Goal: Task Accomplishment & Management: Manage account settings

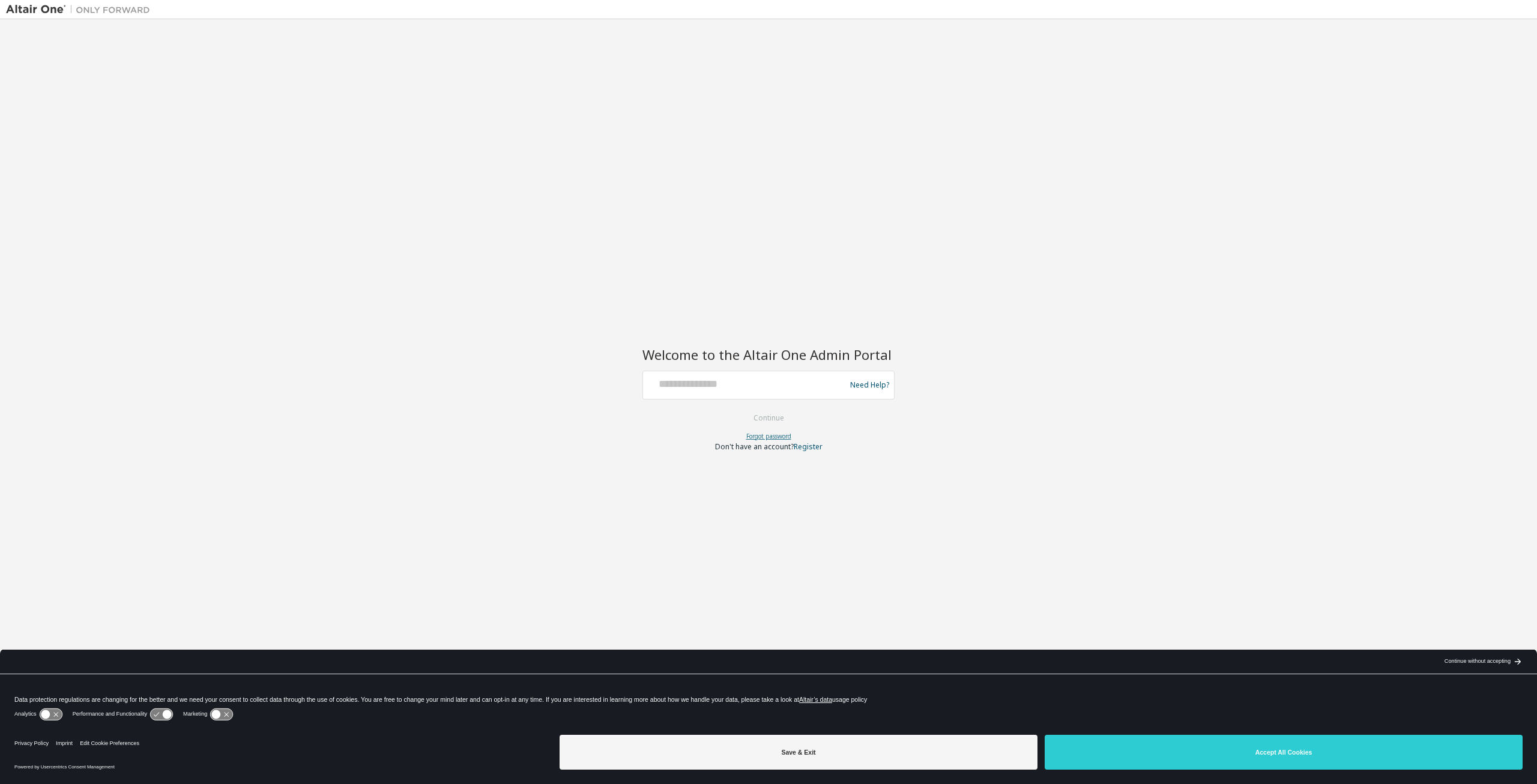
click at [780, 436] on link "Forgot password" at bounding box center [768, 436] width 45 height 9
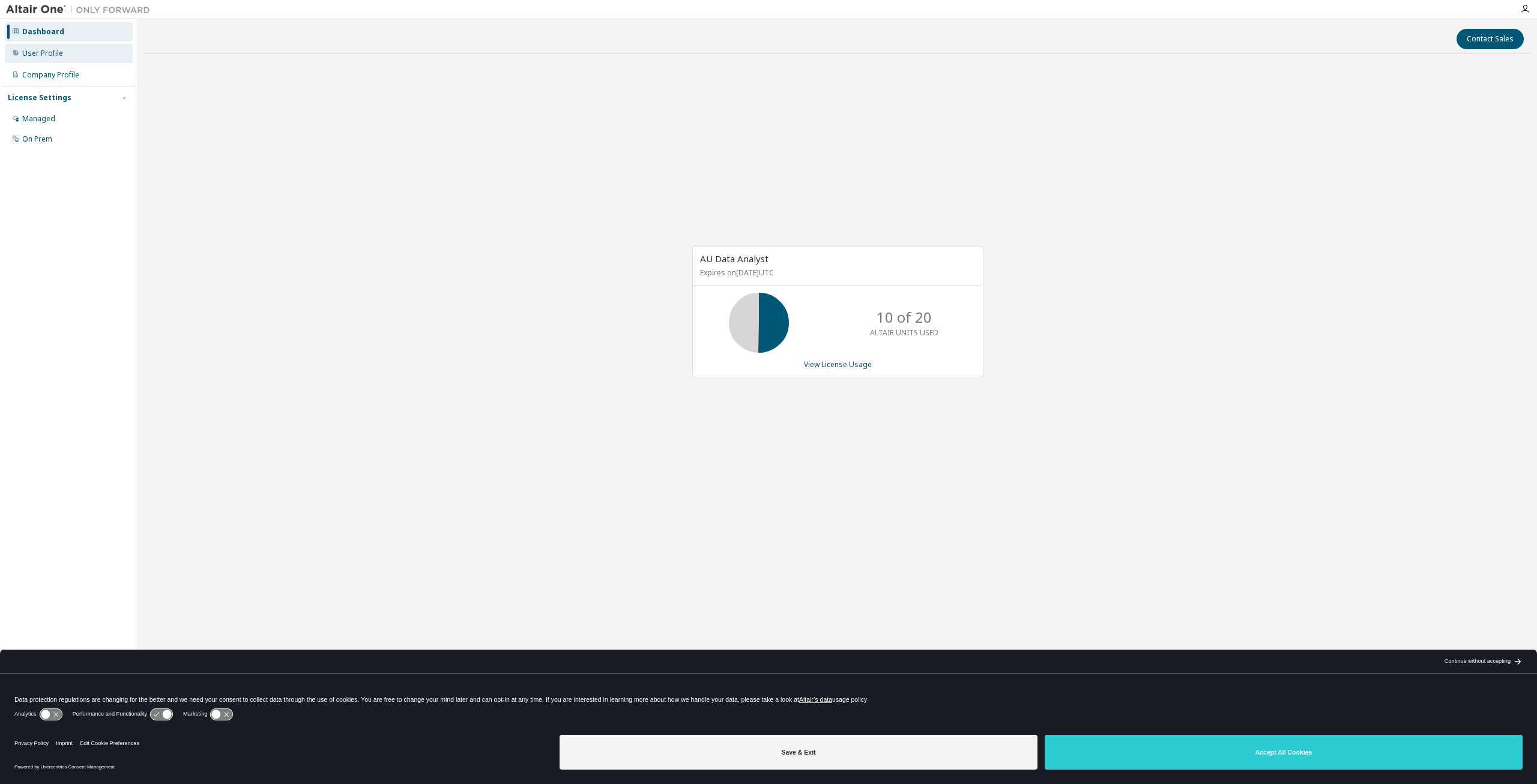
click at [59, 61] on div "User Profile" at bounding box center [69, 53] width 128 height 19
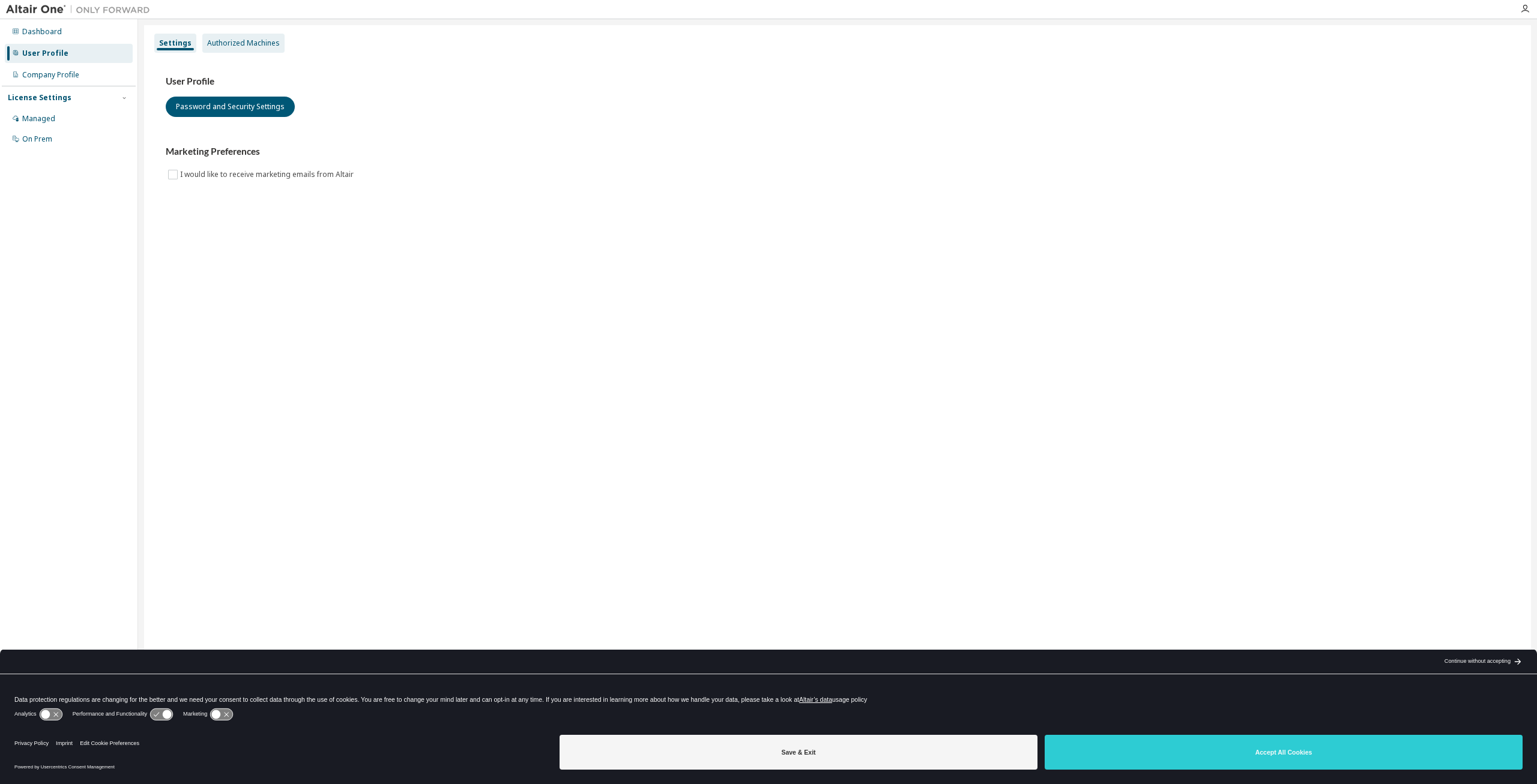
click at [226, 42] on div "Authorized Machines" at bounding box center [243, 43] width 72 height 10
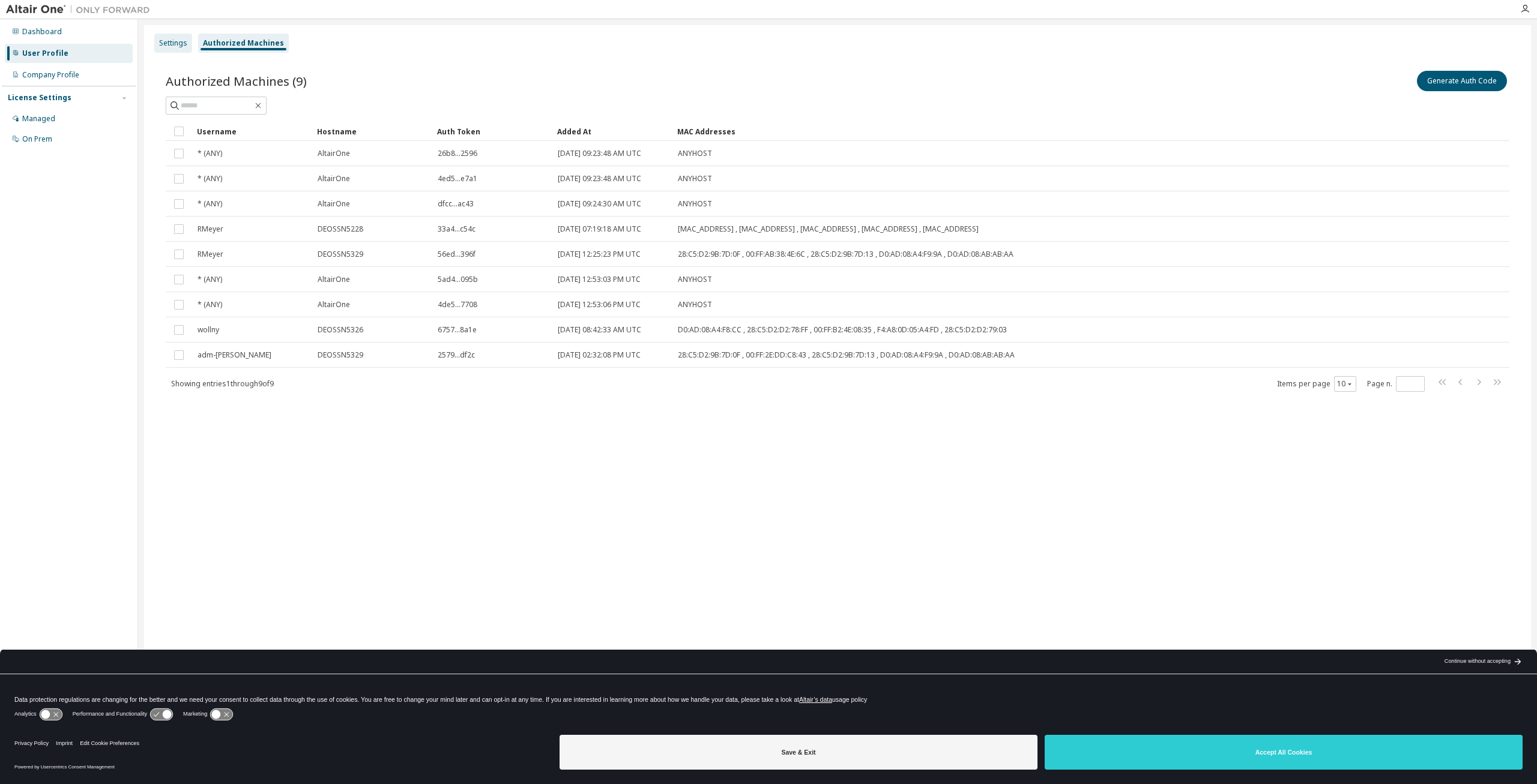
click at [179, 44] on div "Settings" at bounding box center [173, 43] width 28 height 10
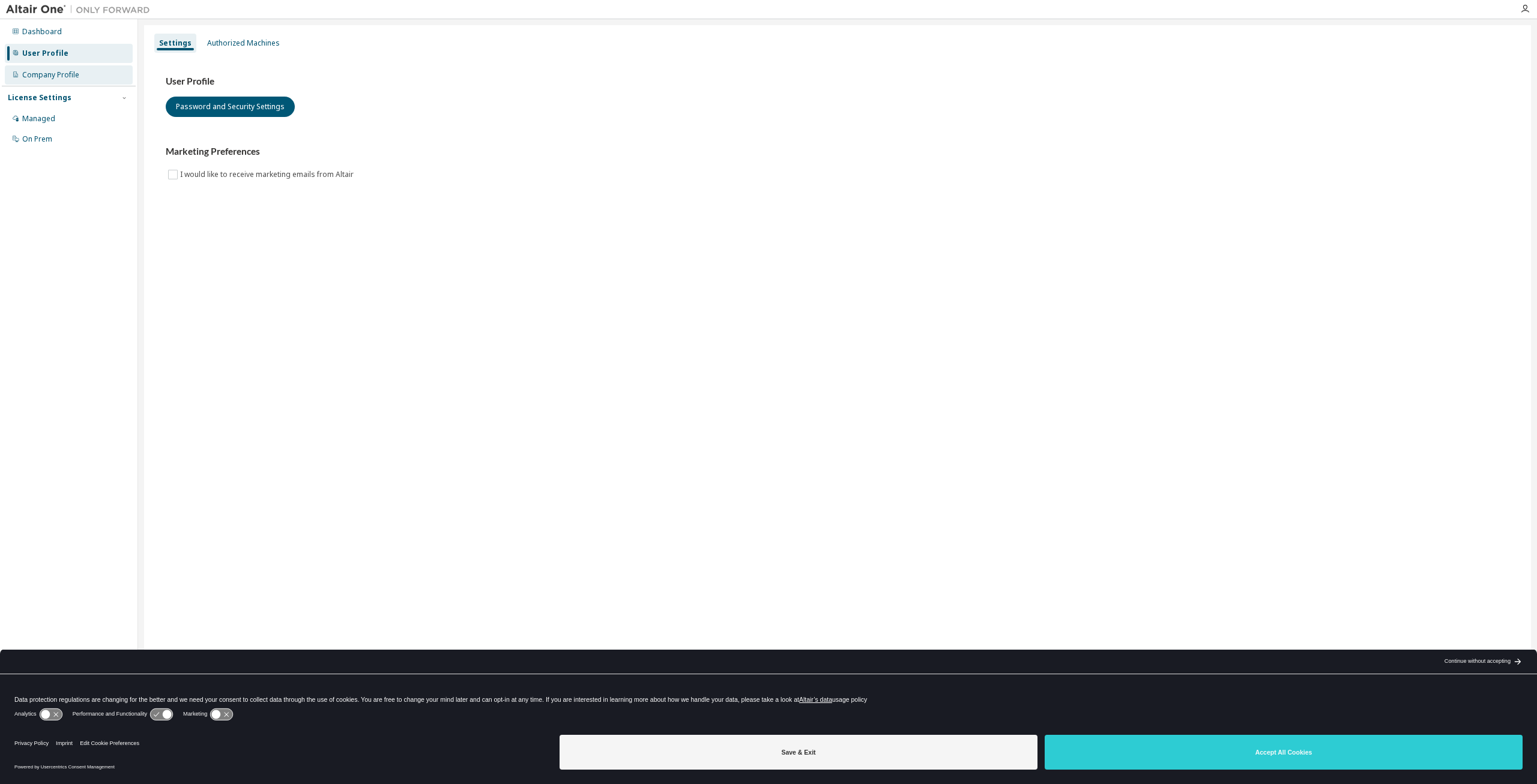
click at [99, 71] on div "Company Profile" at bounding box center [69, 75] width 128 height 19
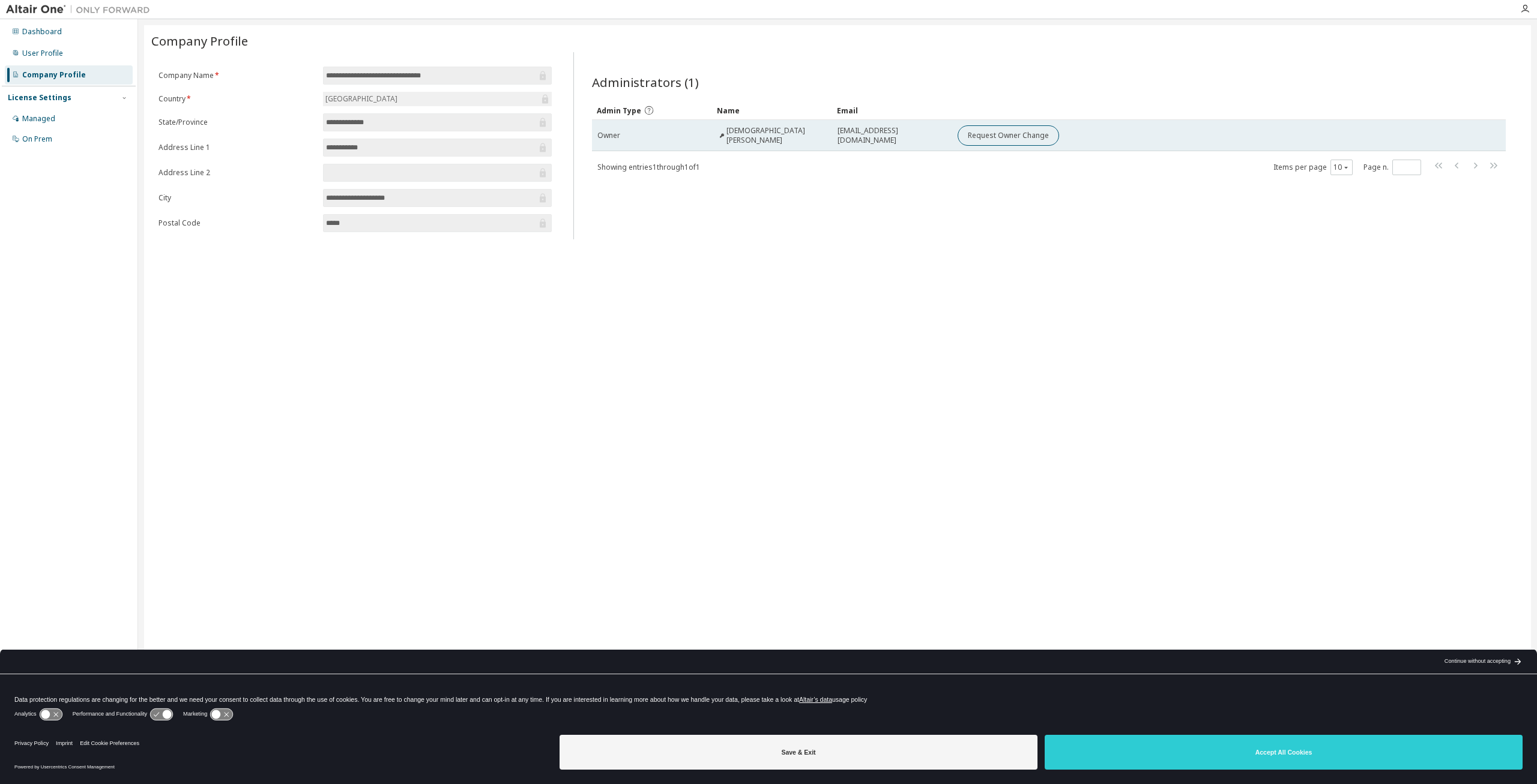
click at [778, 139] on div "Christian Dost" at bounding box center [771, 136] width 109 height 19
drag, startPoint x: 714, startPoint y: 136, endPoint x: 680, endPoint y: 135, distance: 34.0
click at [693, 136] on tr "Owner Christian Dost christiandost@faun.com Request Owner Change" at bounding box center [1049, 136] width 913 height 31
click at [655, 133] on div "Owner" at bounding box center [652, 135] width 109 height 10
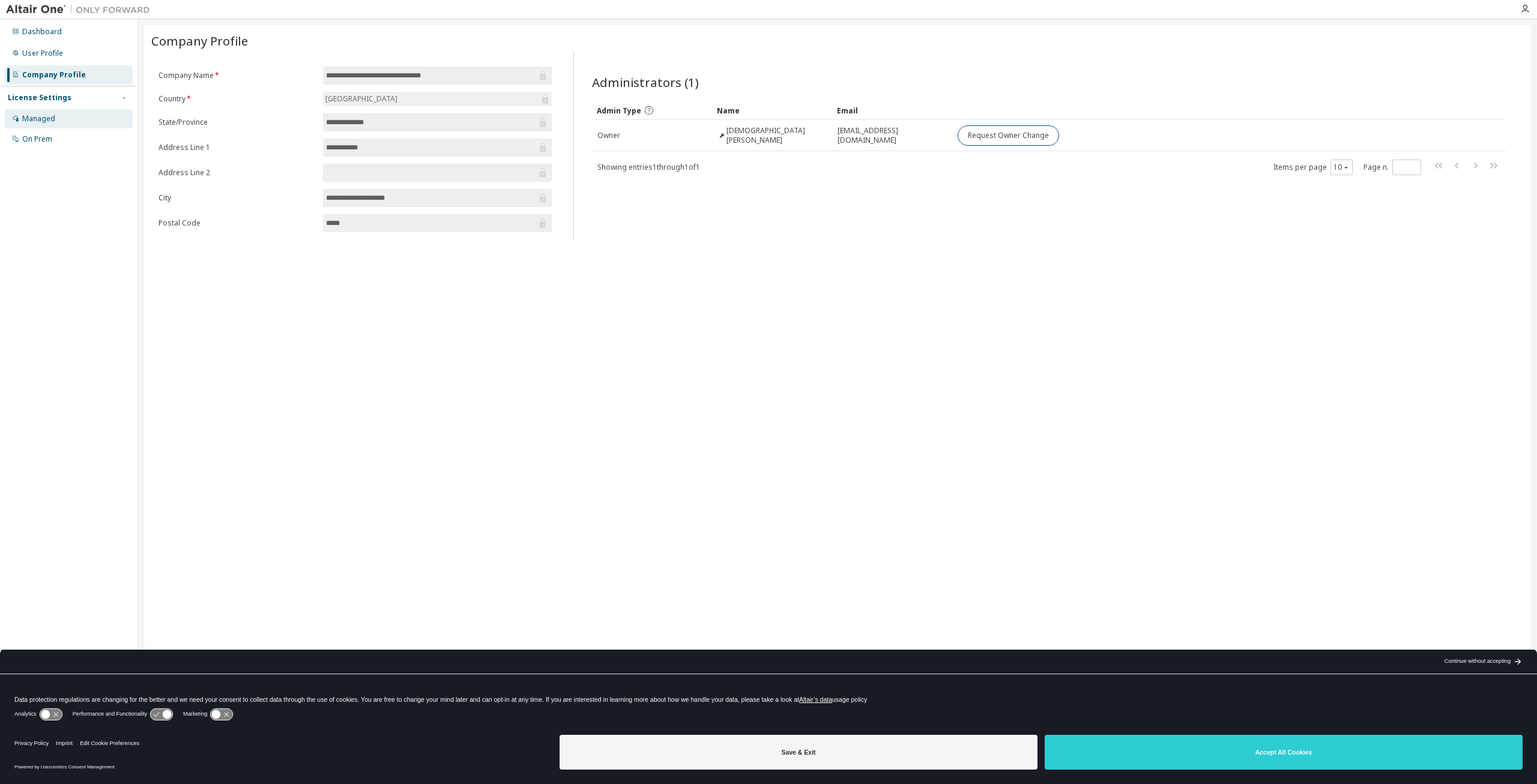
click at [41, 126] on div "Managed" at bounding box center [69, 119] width 128 height 19
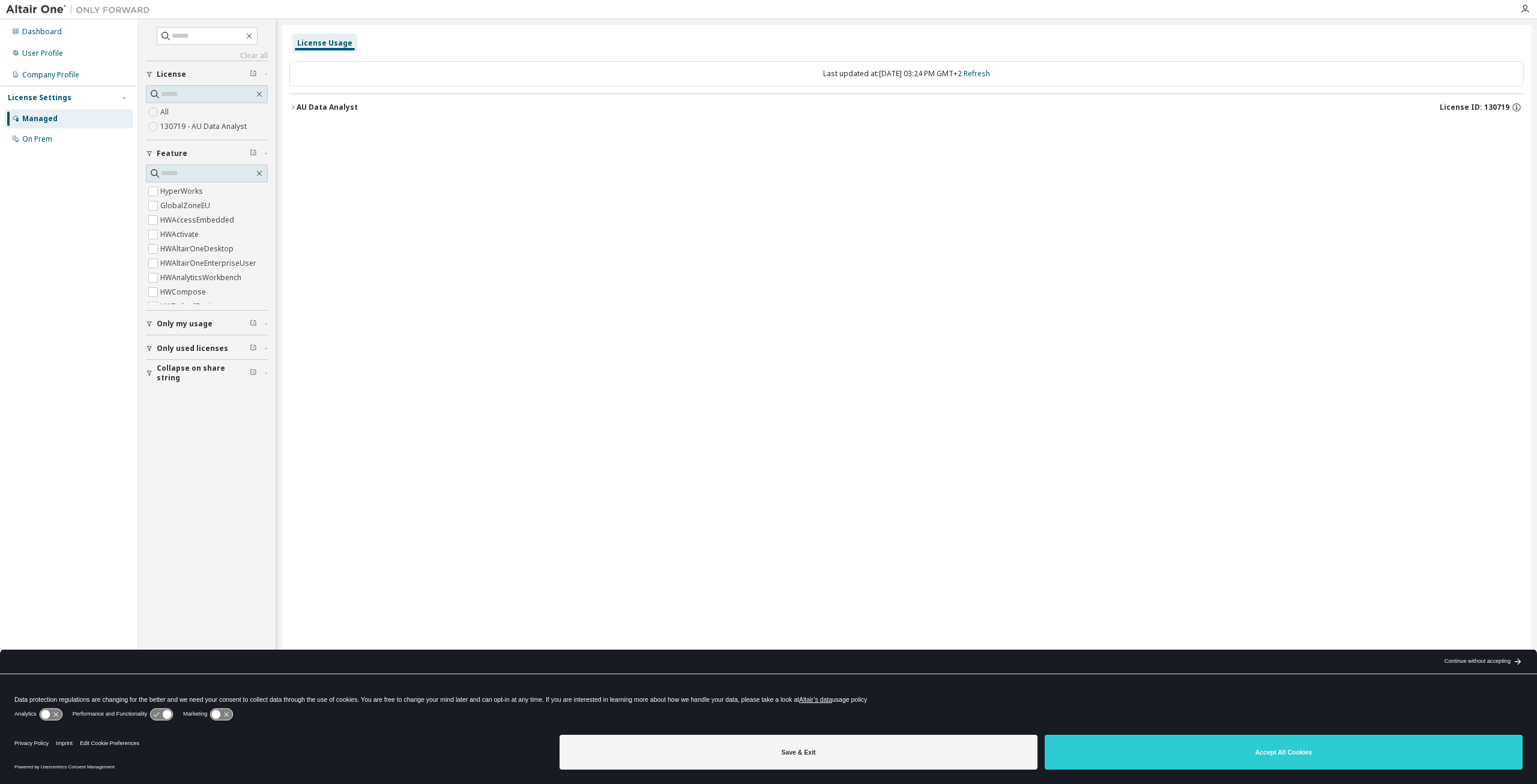
click at [1495, 659] on div "Continue without accepting" at bounding box center [1478, 662] width 66 height 10
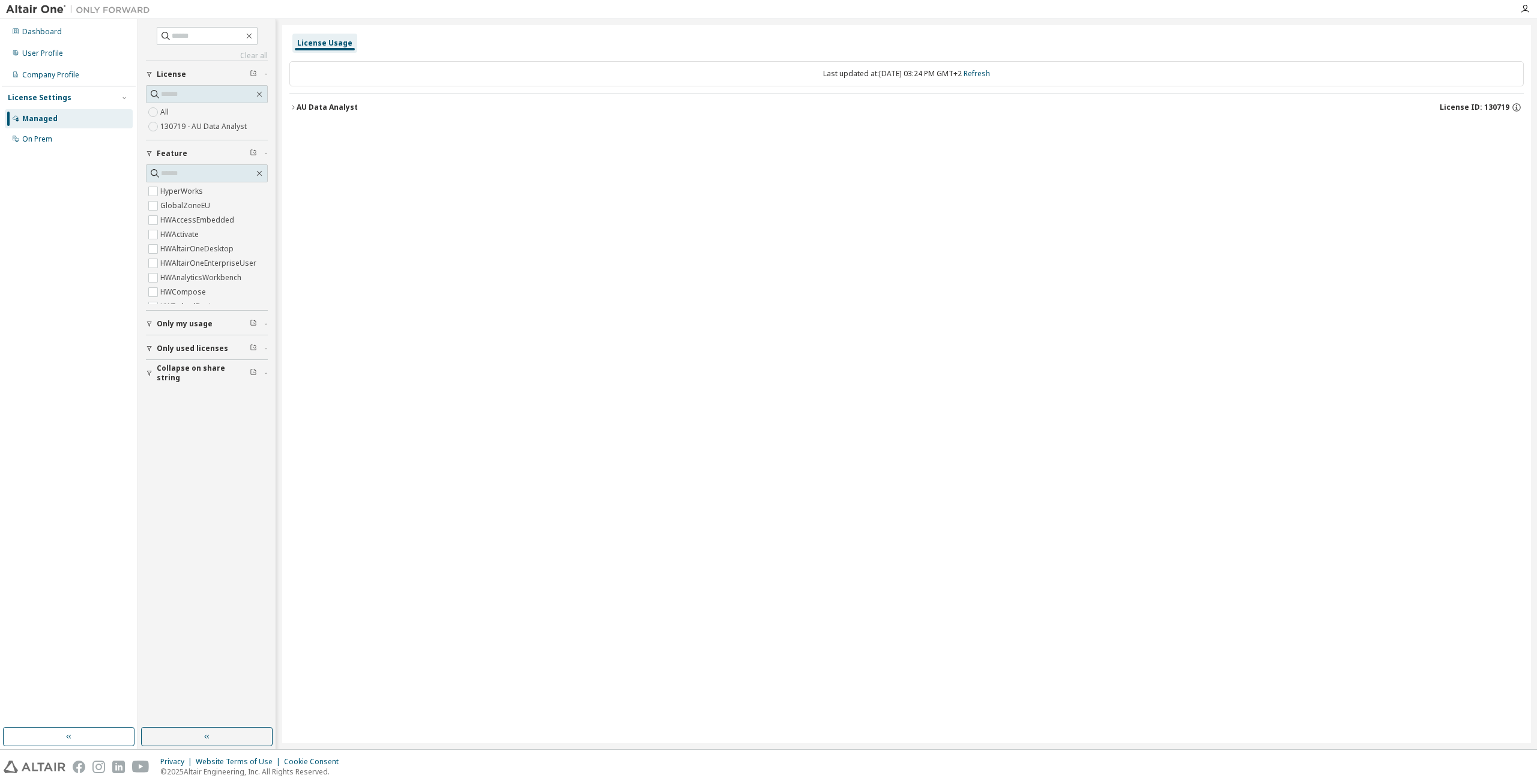
click at [478, 510] on div "License Usage Last updated at: Mon 2025-09-08 03:24 PM GMT+2 Refresh AU Data An…" at bounding box center [905, 385] width 1248 height 719
click at [47, 134] on div "On Prem" at bounding box center [37, 139] width 30 height 10
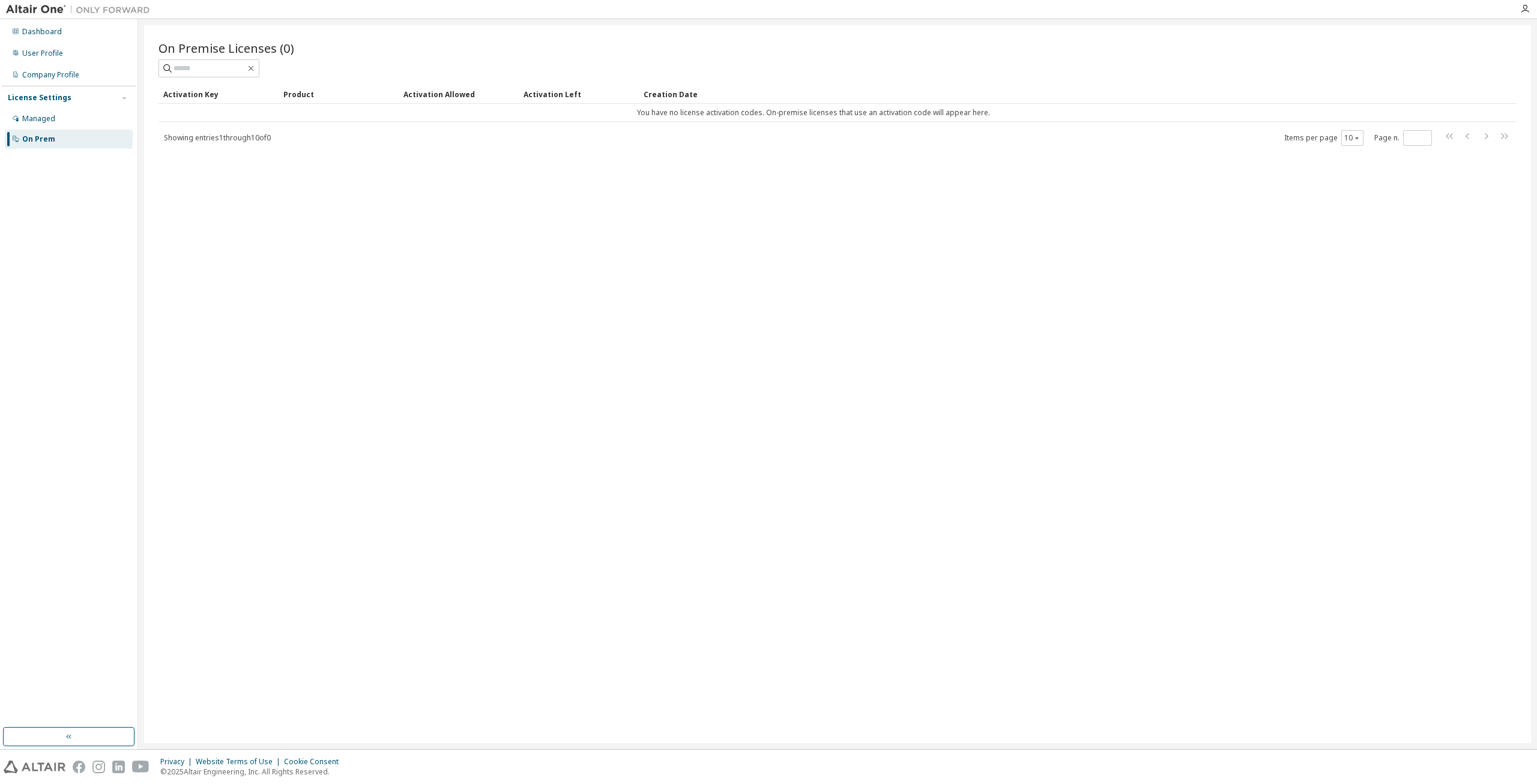
click at [1532, 7] on div at bounding box center [1525, 9] width 24 height 10
click at [1527, 5] on icon "button" at bounding box center [1524, 9] width 10 height 10
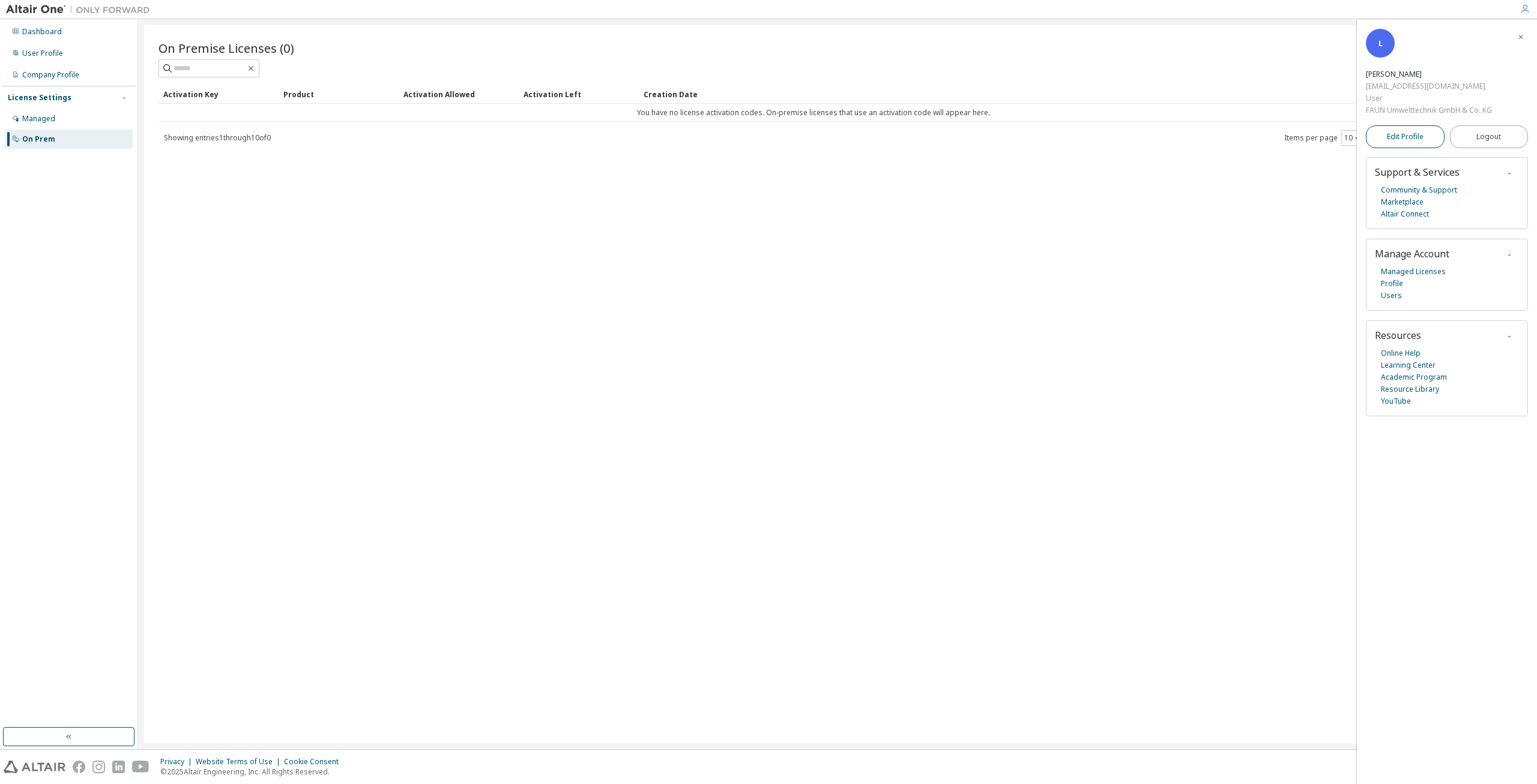
click at [1399, 135] on span "Edit Profile" at bounding box center [1405, 136] width 37 height 10
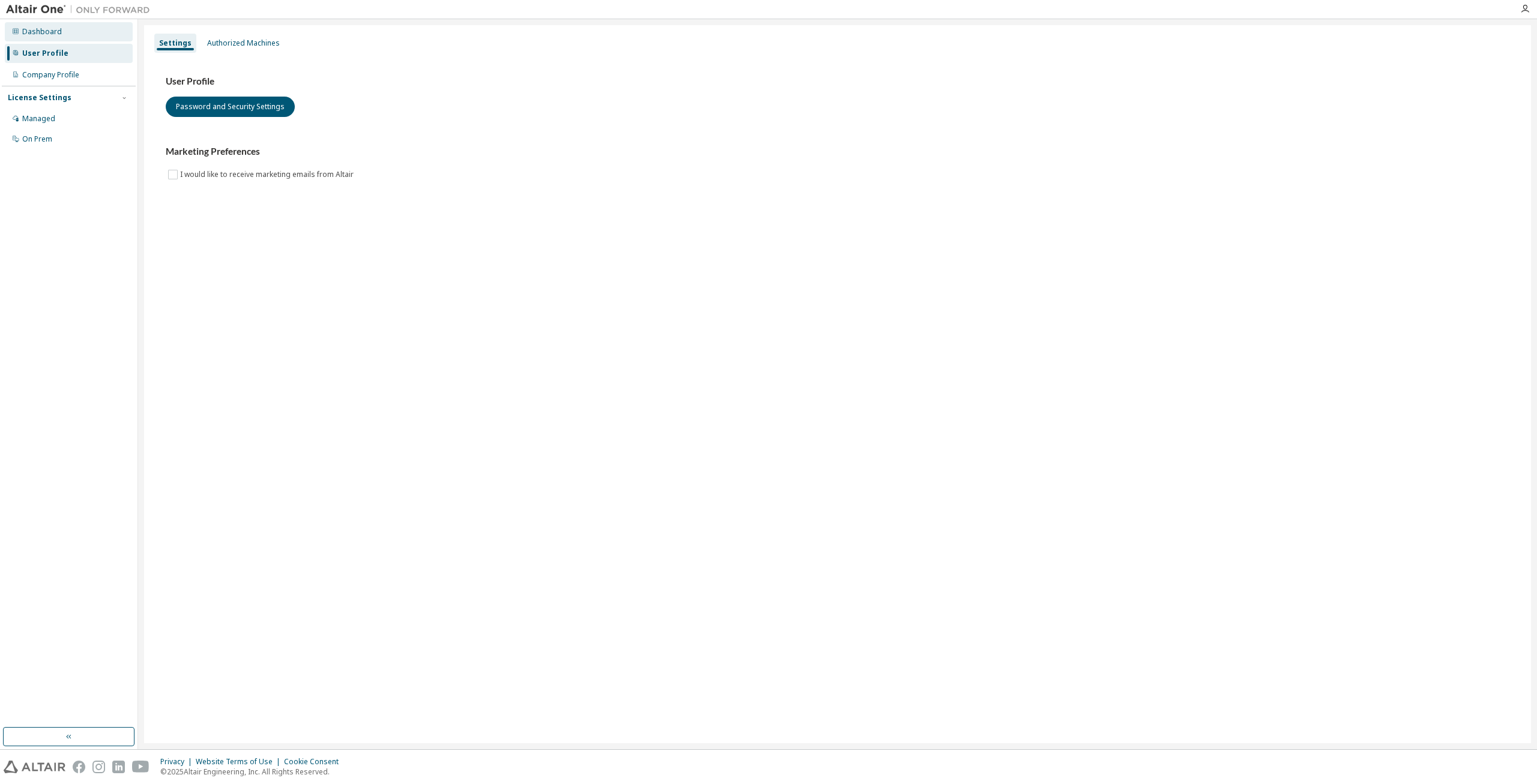
click at [39, 28] on div "Dashboard" at bounding box center [41, 31] width 39 height 10
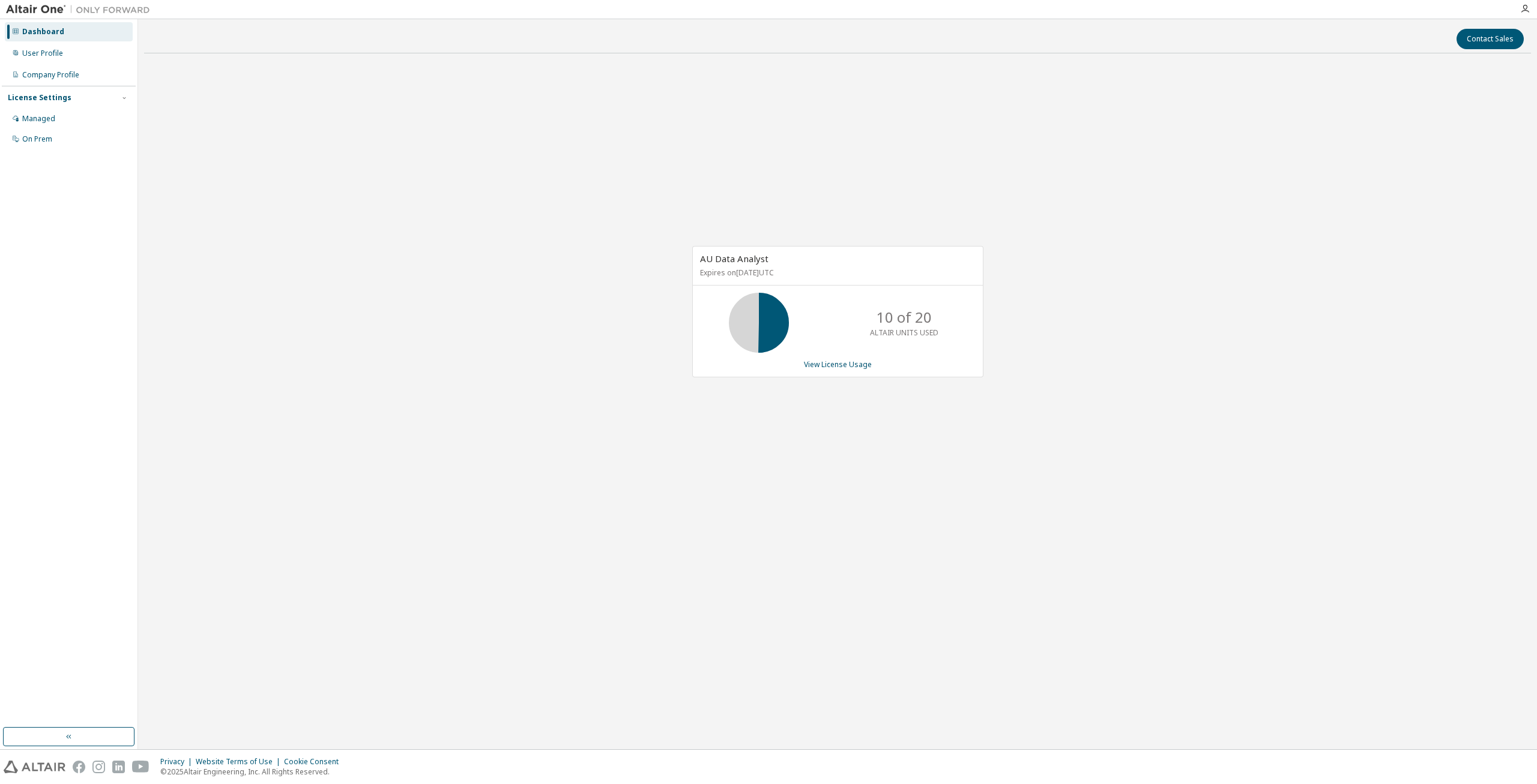
click at [514, 481] on div "AU Data Analyst Expires on September 12, 2025 UTC 10 of 20 ALTAIR UNITS USED Vi…" at bounding box center [837, 317] width 1387 height 510
click at [800, 269] on p "Expires on September 12, 2025 UTC" at bounding box center [836, 273] width 272 height 10
click at [844, 360] on link "View License Usage" at bounding box center [837, 365] width 68 height 10
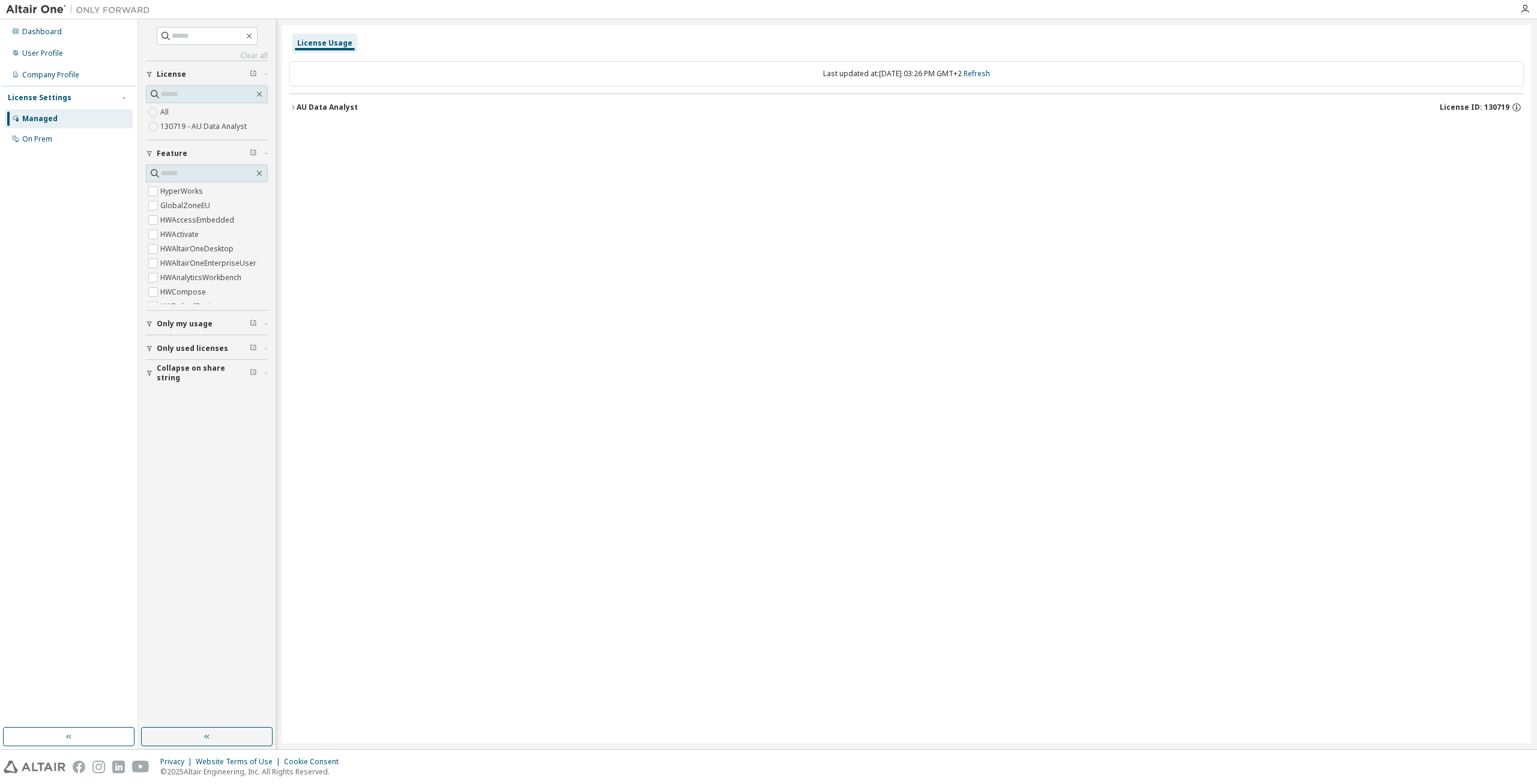
click at [309, 106] on div "AU Data Analyst" at bounding box center [327, 107] width 61 height 10
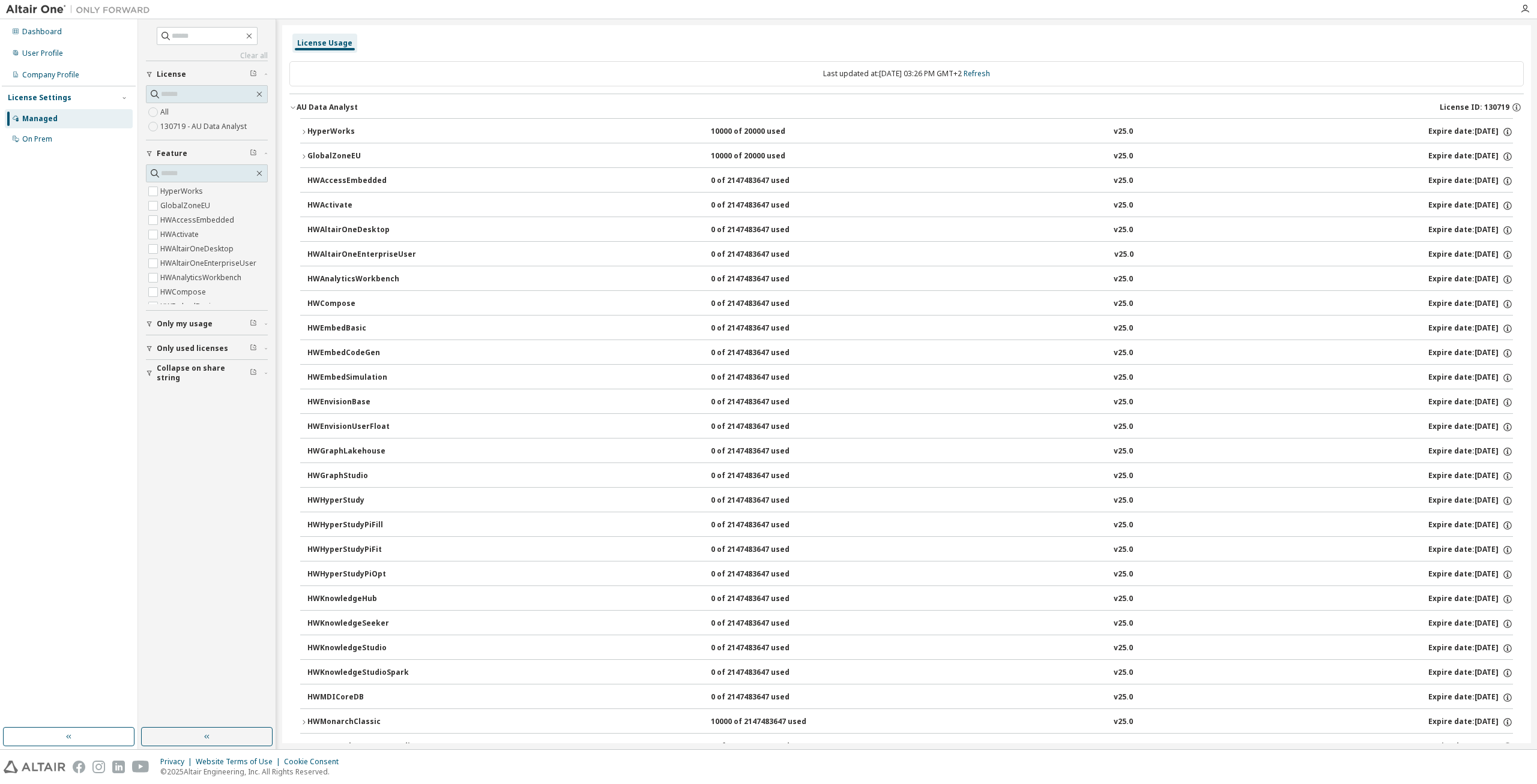
click at [360, 128] on div "HyperWorks" at bounding box center [361, 132] width 108 height 10
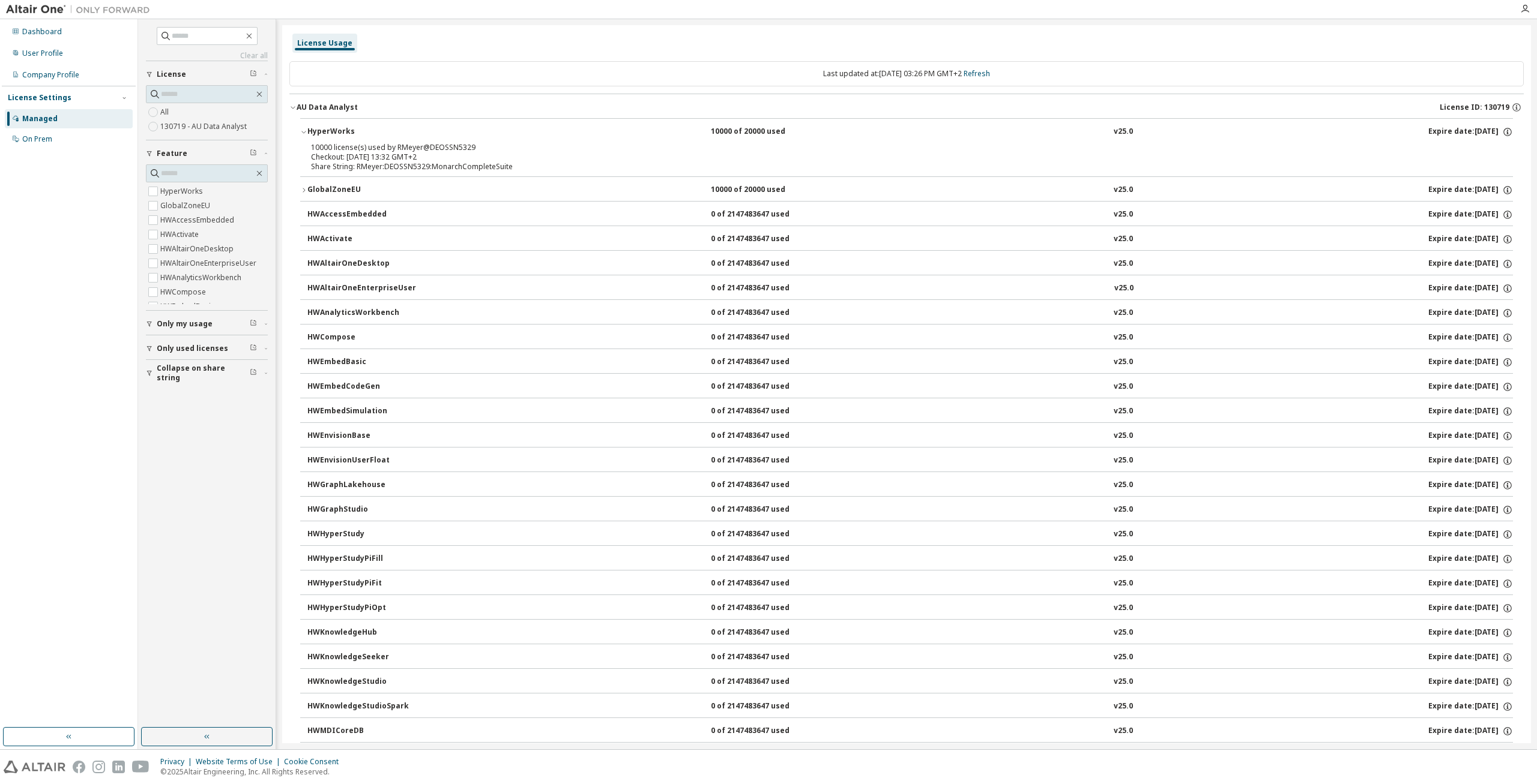
click at [360, 128] on div "HyperWorks" at bounding box center [361, 132] width 108 height 10
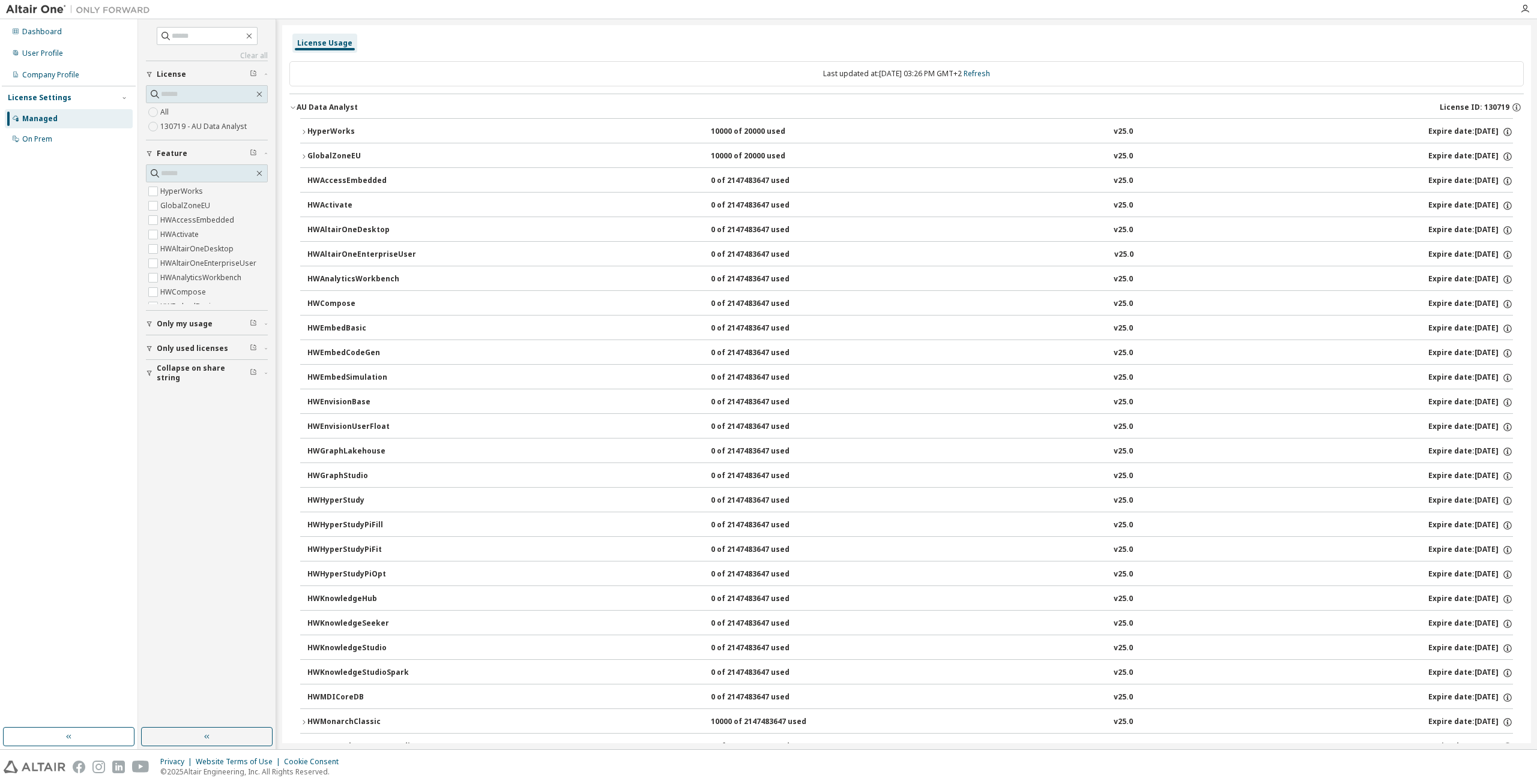
click at [358, 153] on div "GlobalZoneEU" at bounding box center [361, 156] width 108 height 10
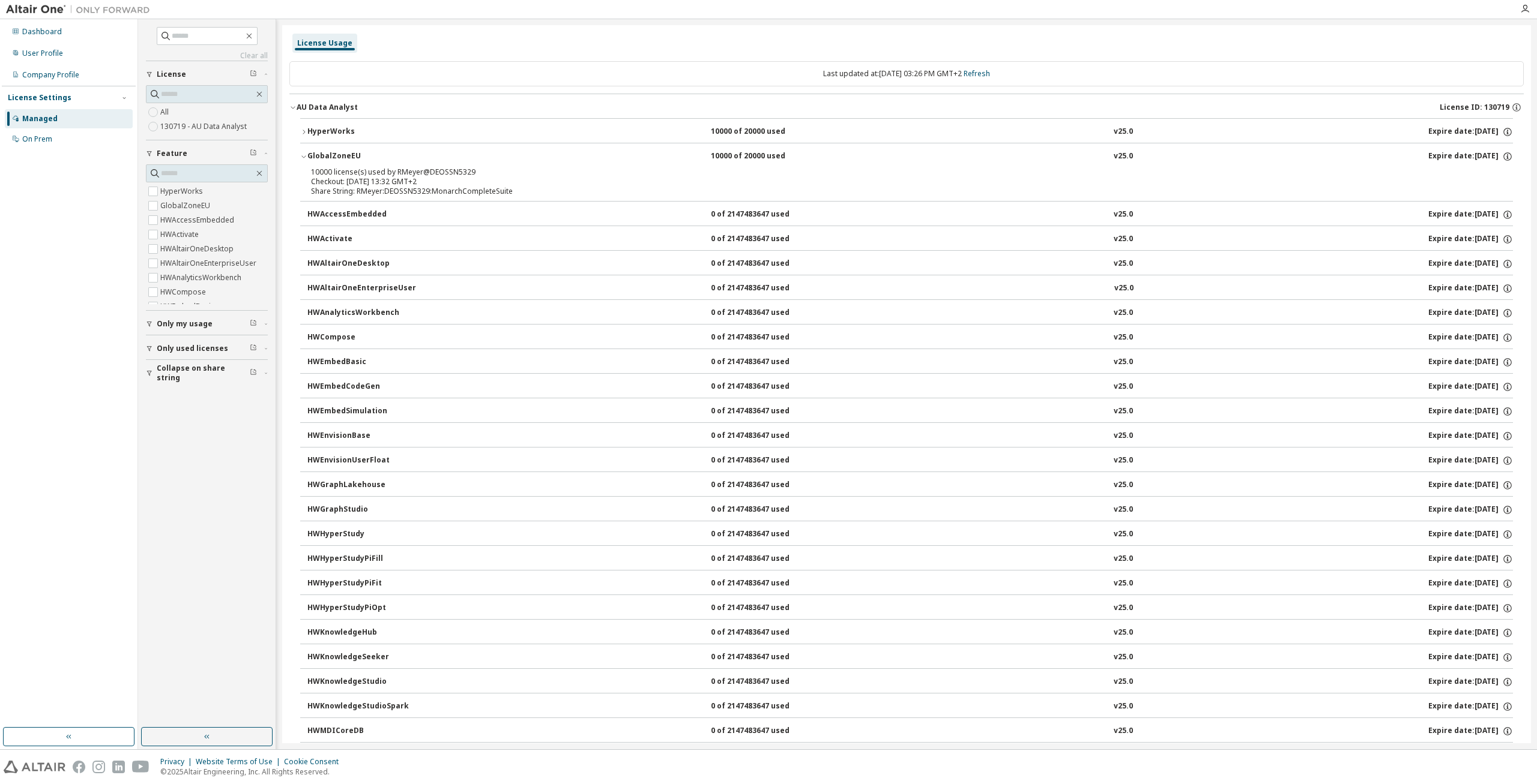
click at [358, 153] on div "GlobalZoneEU" at bounding box center [361, 156] width 108 height 10
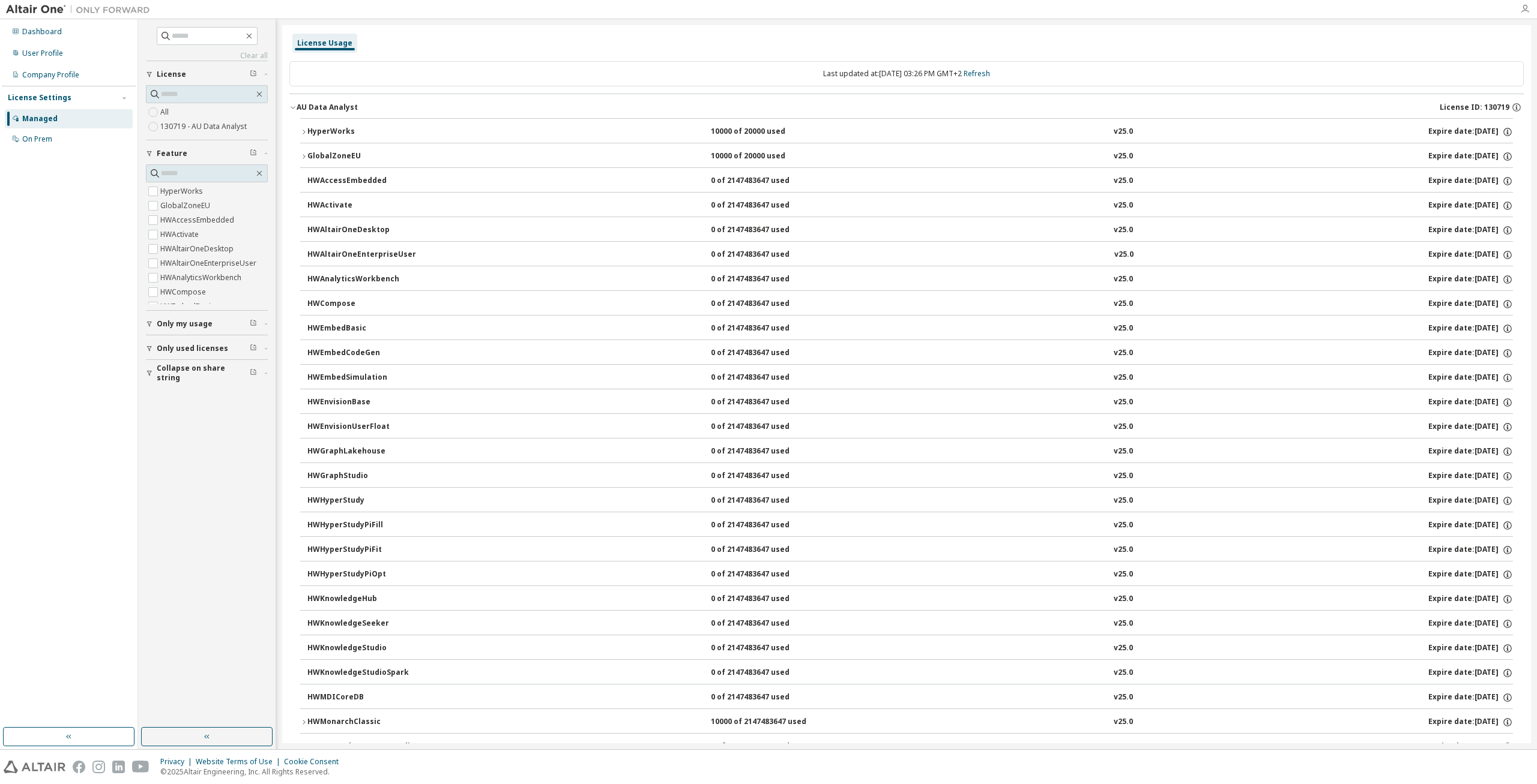
click at [1522, 9] on icon "button" at bounding box center [1524, 9] width 10 height 10
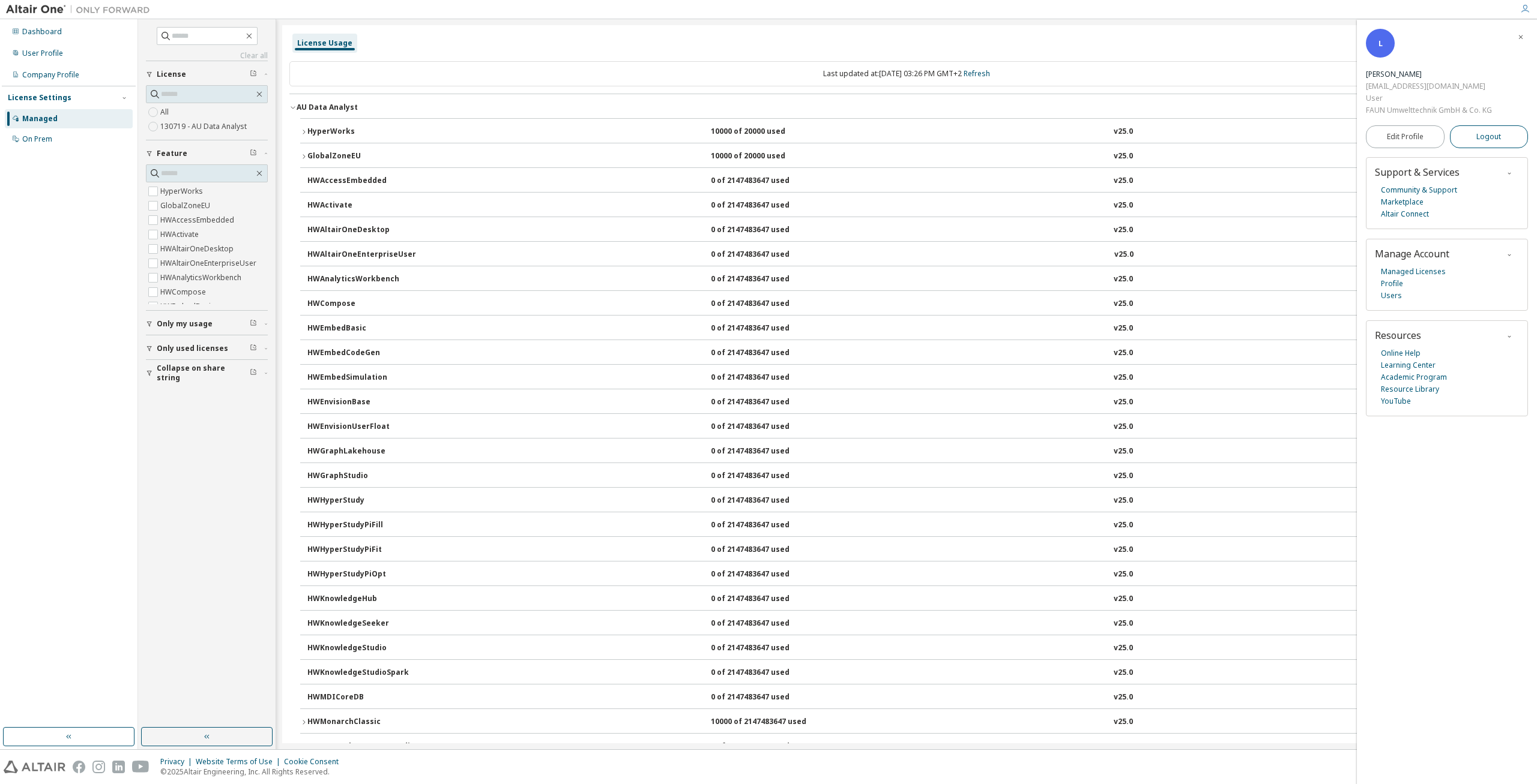
click at [1508, 138] on button "Logout" at bounding box center [1489, 137] width 79 height 23
